Goal: Navigation & Orientation: Find specific page/section

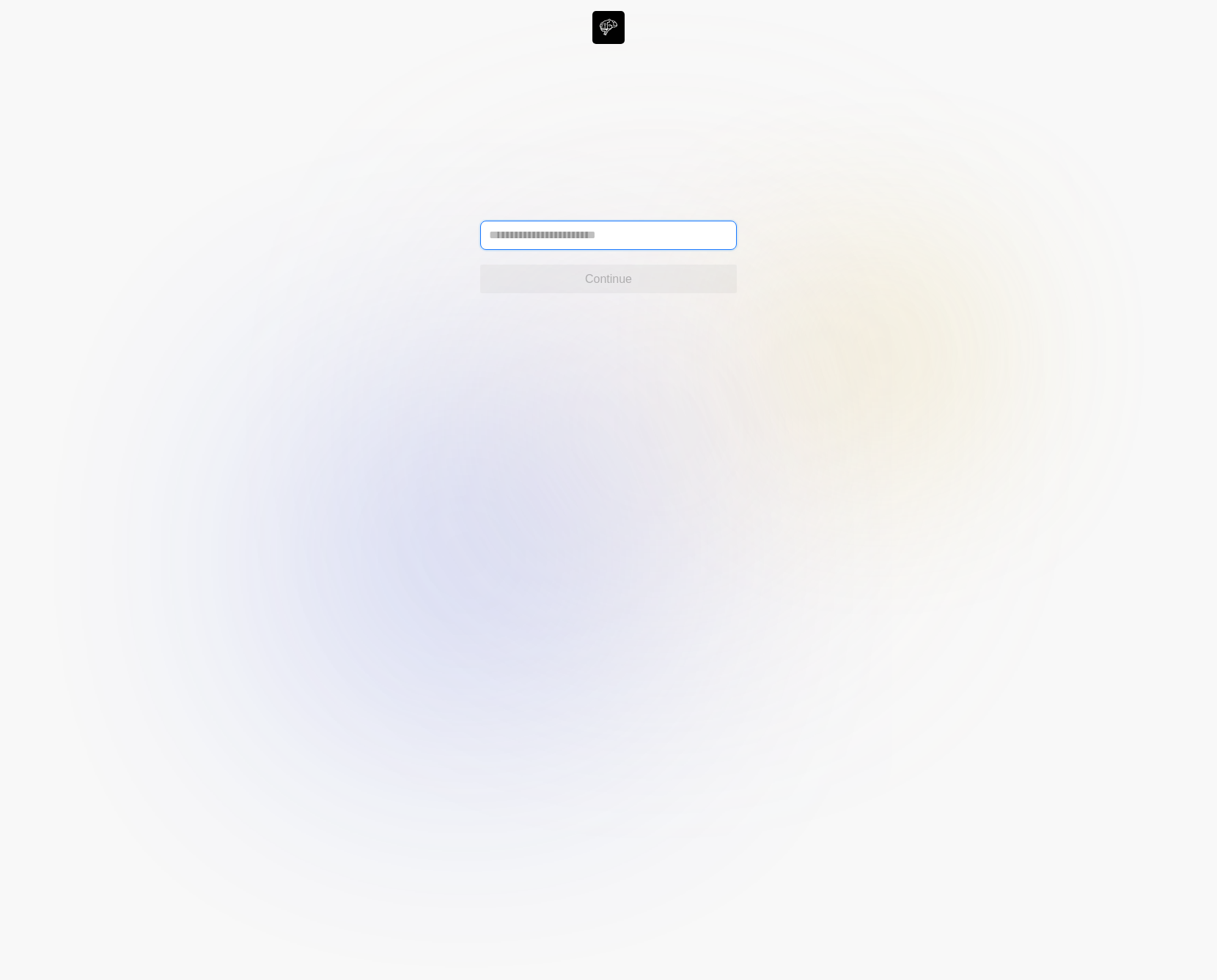
click at [545, 231] on input "text" at bounding box center [608, 235] width 257 height 29
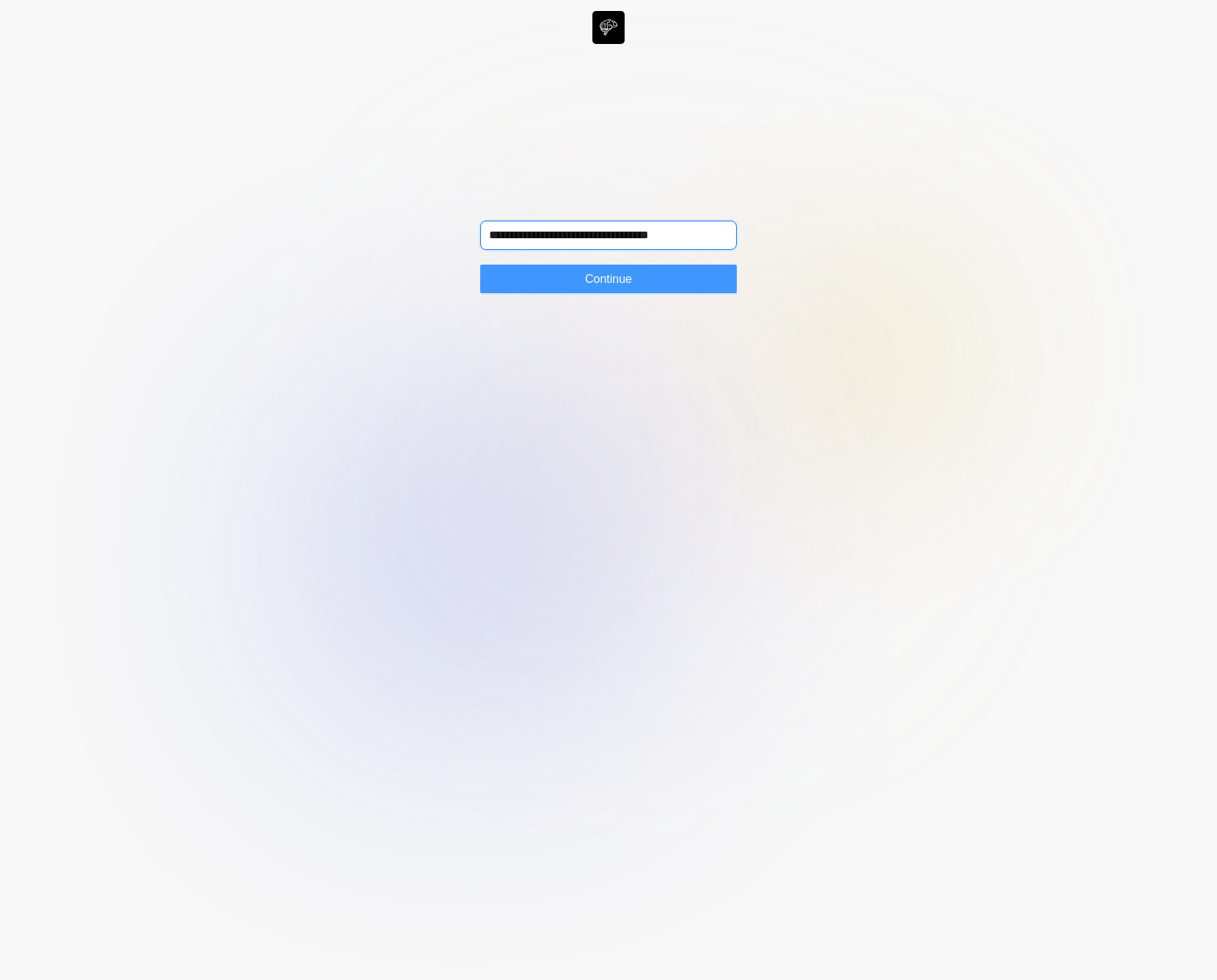
type input "**********"
click at [618, 279] on span "Continue" at bounding box center [608, 279] width 47 height 18
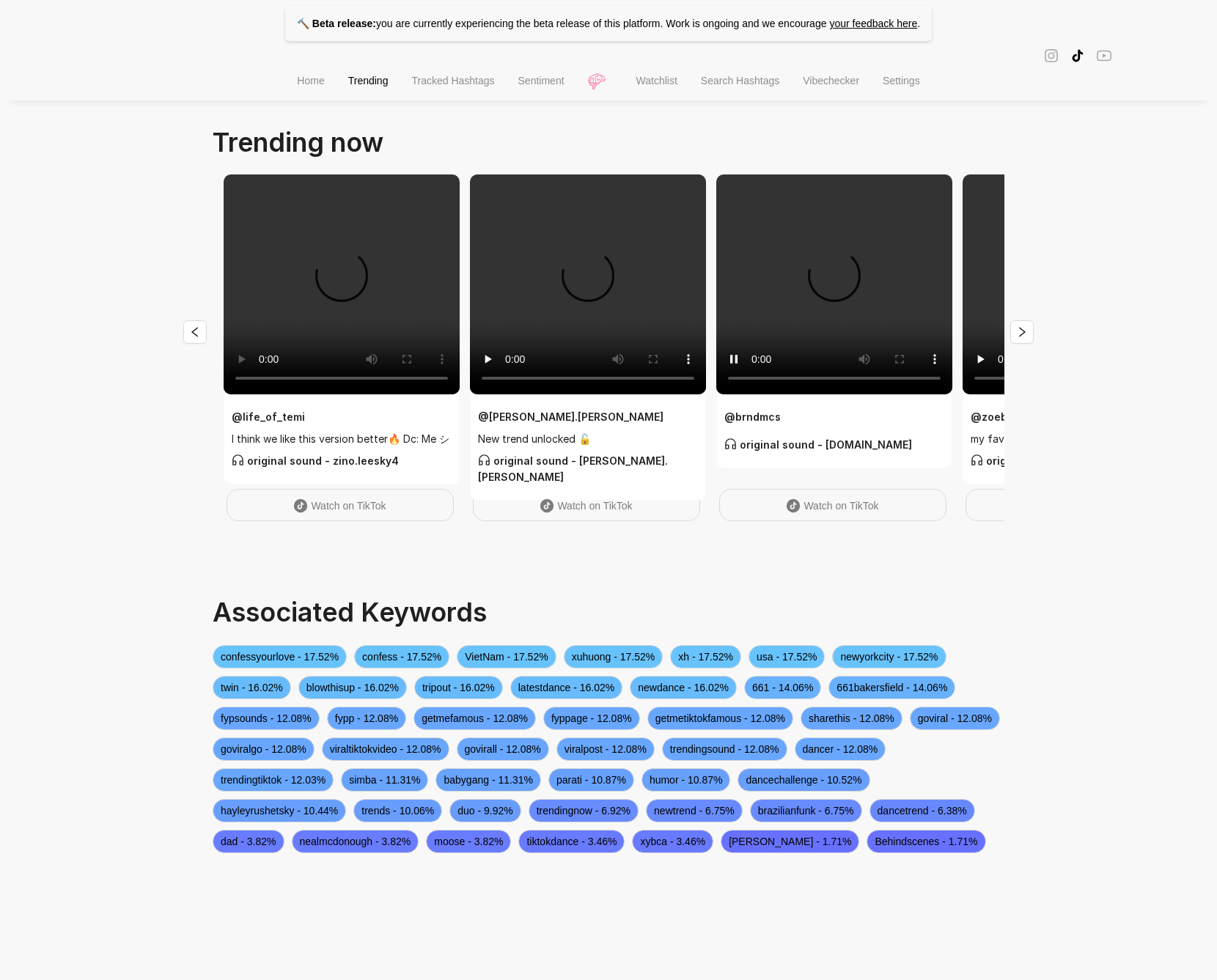
click at [1065, 485] on div "🔨 Beta release: you are currently experiencing the beta release of this platfor…" at bounding box center [608, 450] width 1217 height 900
click at [319, 83] on li "Home" at bounding box center [310, 82] width 51 height 38
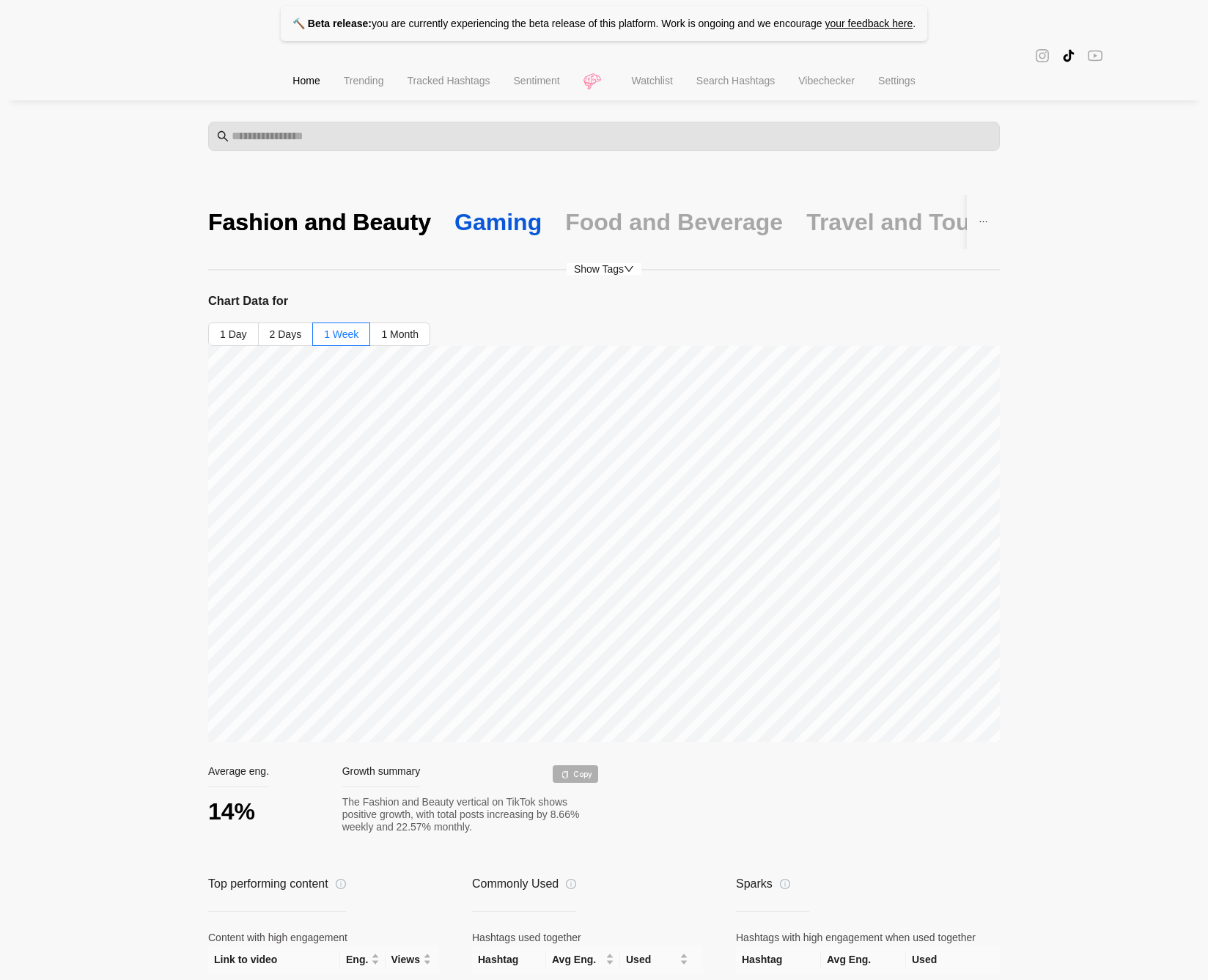
click at [475, 230] on div "Gaming" at bounding box center [498, 222] width 87 height 31
